Goal: Task Accomplishment & Management: Manage account settings

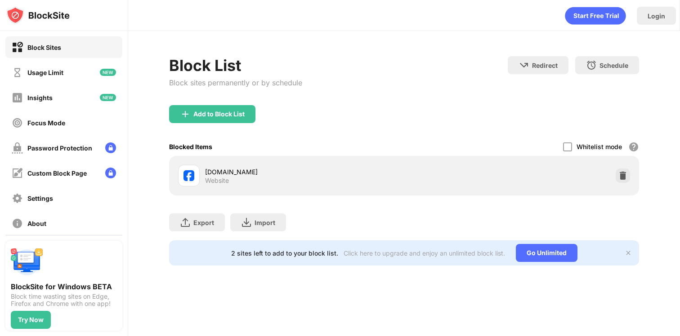
click at [632, 184] on div "[DOMAIN_NAME] Website" at bounding box center [404, 175] width 460 height 29
click at [626, 179] on img at bounding box center [622, 175] width 9 height 9
